Goal: Obtain resource: Download file/media

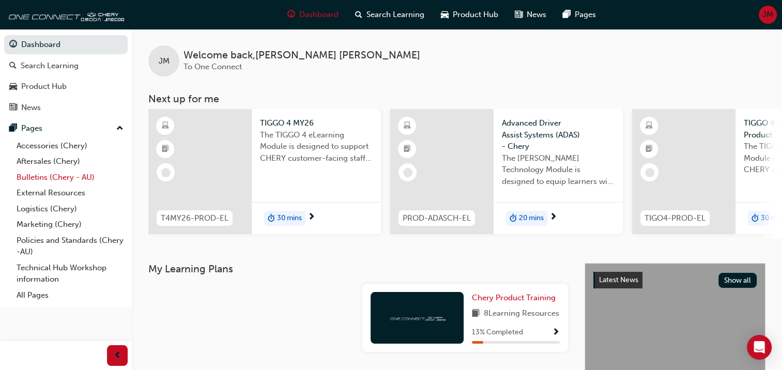
click at [30, 174] on link "Bulletins (Chery - AU)" at bounding box center [69, 178] width 115 height 16
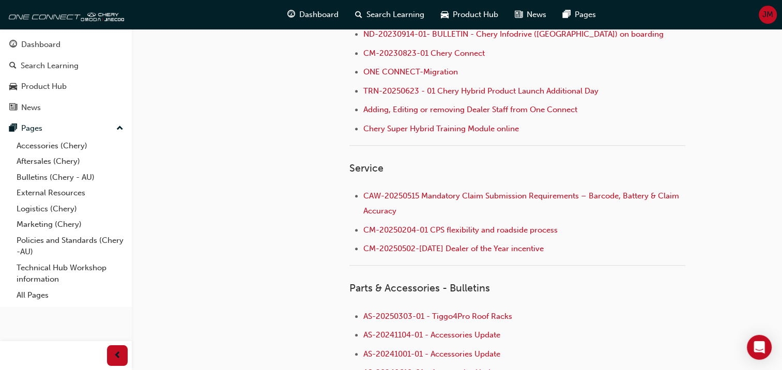
scroll to position [517, 0]
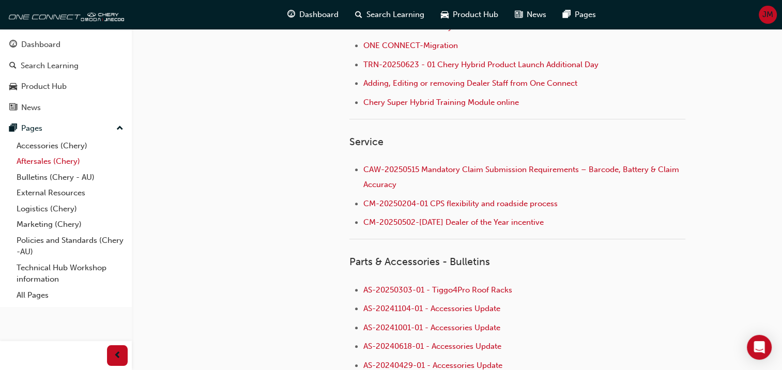
click at [50, 159] on link "Aftersales (Chery)" at bounding box center [69, 162] width 115 height 16
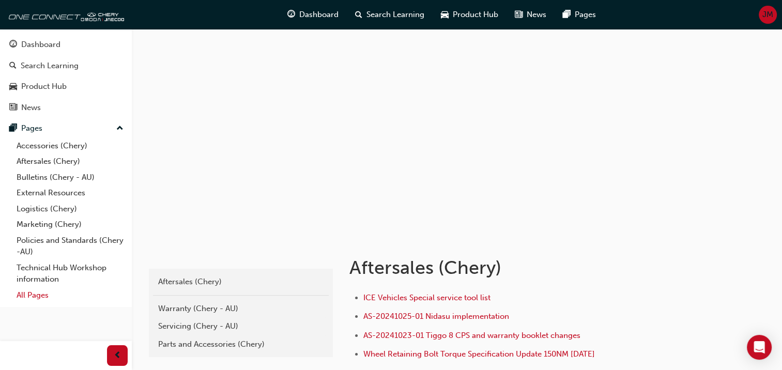
click at [26, 298] on link "All Pages" at bounding box center [69, 295] width 115 height 16
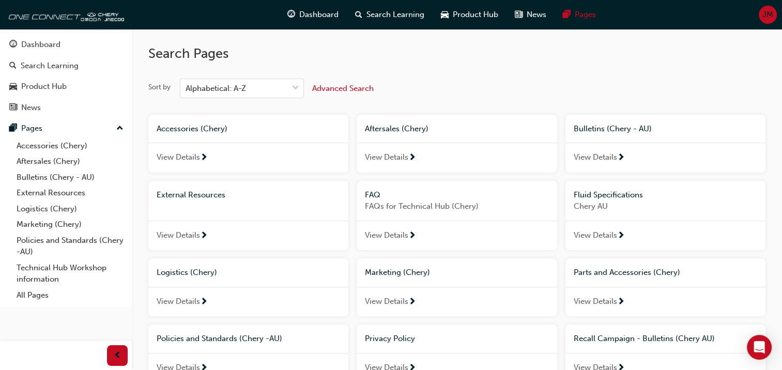
click at [602, 159] on span "View Details" at bounding box center [595, 157] width 43 height 12
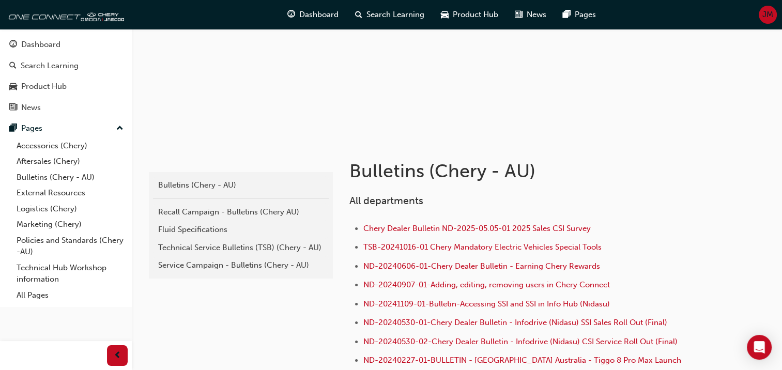
scroll to position [103, 0]
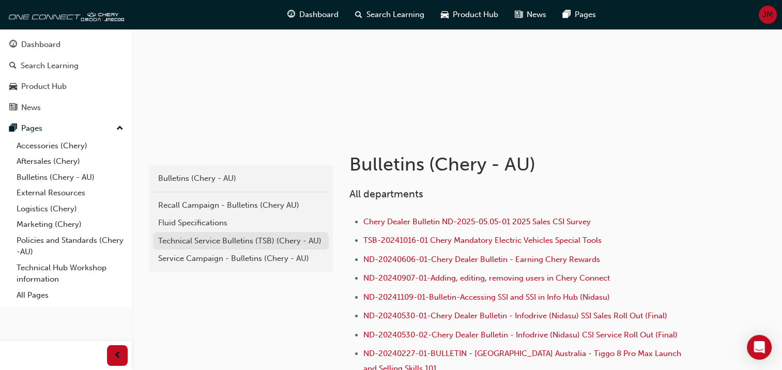
click at [205, 241] on div "Technical Service Bulletins (TSB) (Chery - AU)" at bounding box center [240, 241] width 165 height 12
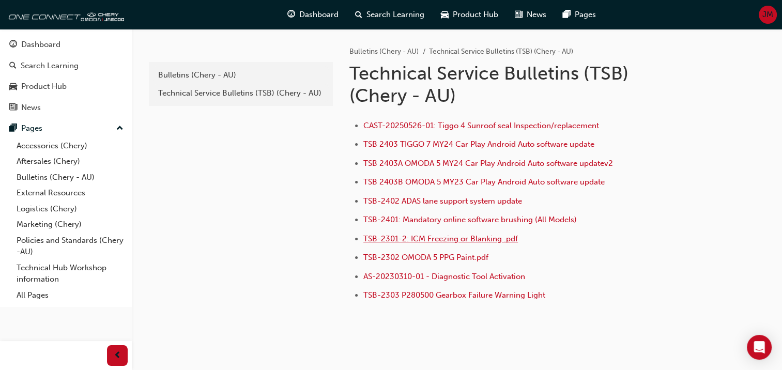
click at [452, 237] on span "TSB-2301-2: ICM Freezing or Blanking .pdf" at bounding box center [440, 238] width 155 height 9
